Goal: Information Seeking & Learning: Learn about a topic

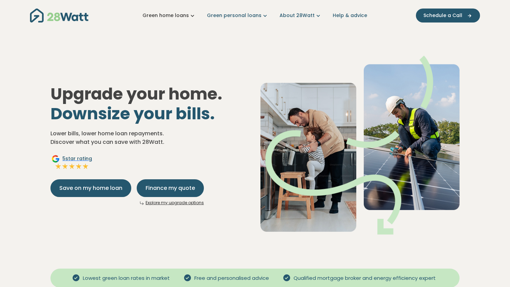
click at [193, 13] on icon "Main navigation" at bounding box center [192, 15] width 7 height 7
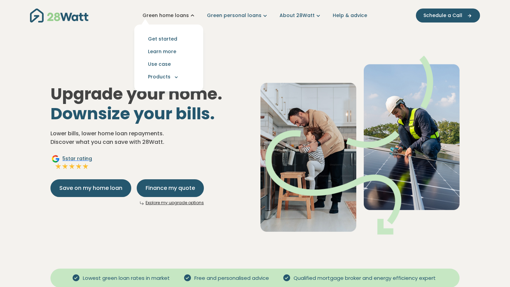
click at [193, 14] on icon "Main navigation" at bounding box center [192, 15] width 7 height 7
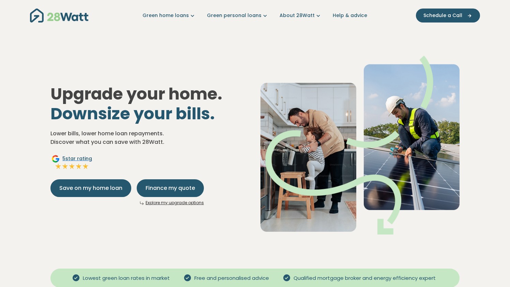
drag, startPoint x: 149, startPoint y: 186, endPoint x: 90, endPoint y: 222, distance: 68.9
click at [90, 222] on div "Upgrade your home. Downsize your bills. Lower bills, lower home loan repayments…" at bounding box center [255, 140] width 420 height 212
drag, startPoint x: 89, startPoint y: 188, endPoint x: 74, endPoint y: 230, distance: 44.7
click at [74, 230] on div "Upgrade your home. Downsize your bills. Lower bills, lower home loan repayments…" at bounding box center [255, 140] width 420 height 212
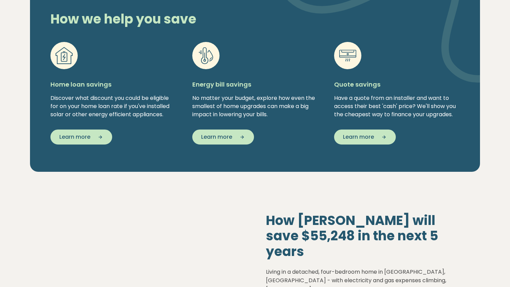
scroll to position [527, 0]
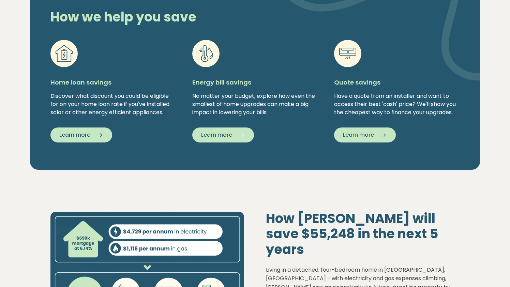
click at [230, 137] on span "Learn more" at bounding box center [216, 135] width 31 height 8
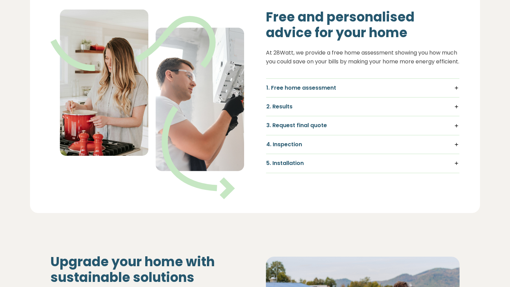
scroll to position [364, 0]
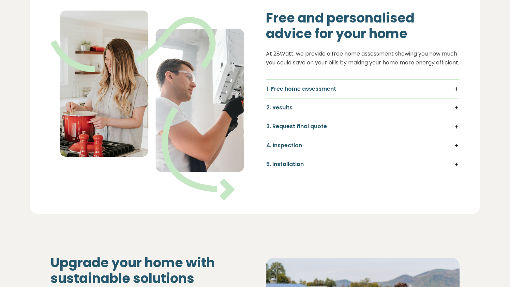
click at [309, 86] on div "1. Free home assessment We'll ask you a few questions about your home so that w…" at bounding box center [363, 88] width 194 height 19
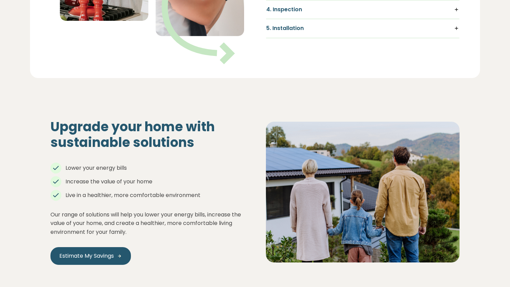
scroll to position [590, 0]
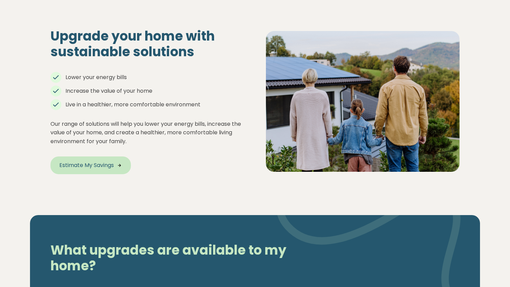
click at [112, 161] on span "Estimate My Savings" at bounding box center [86, 165] width 55 height 8
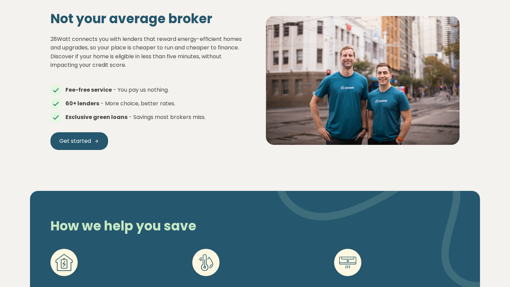
scroll to position [466, 0]
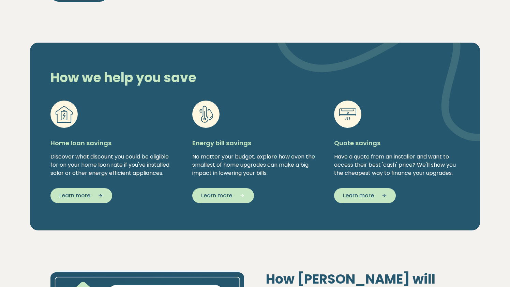
click at [218, 189] on button "Learn more" at bounding box center [223, 195] width 62 height 15
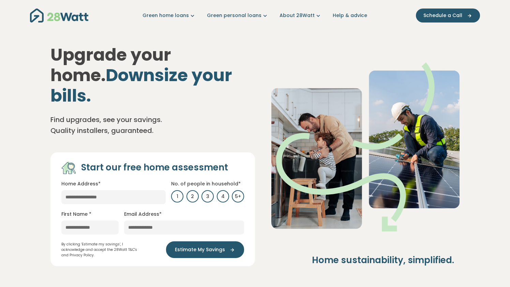
scroll to position [61, 0]
